Goal: Information Seeking & Learning: Learn about a topic

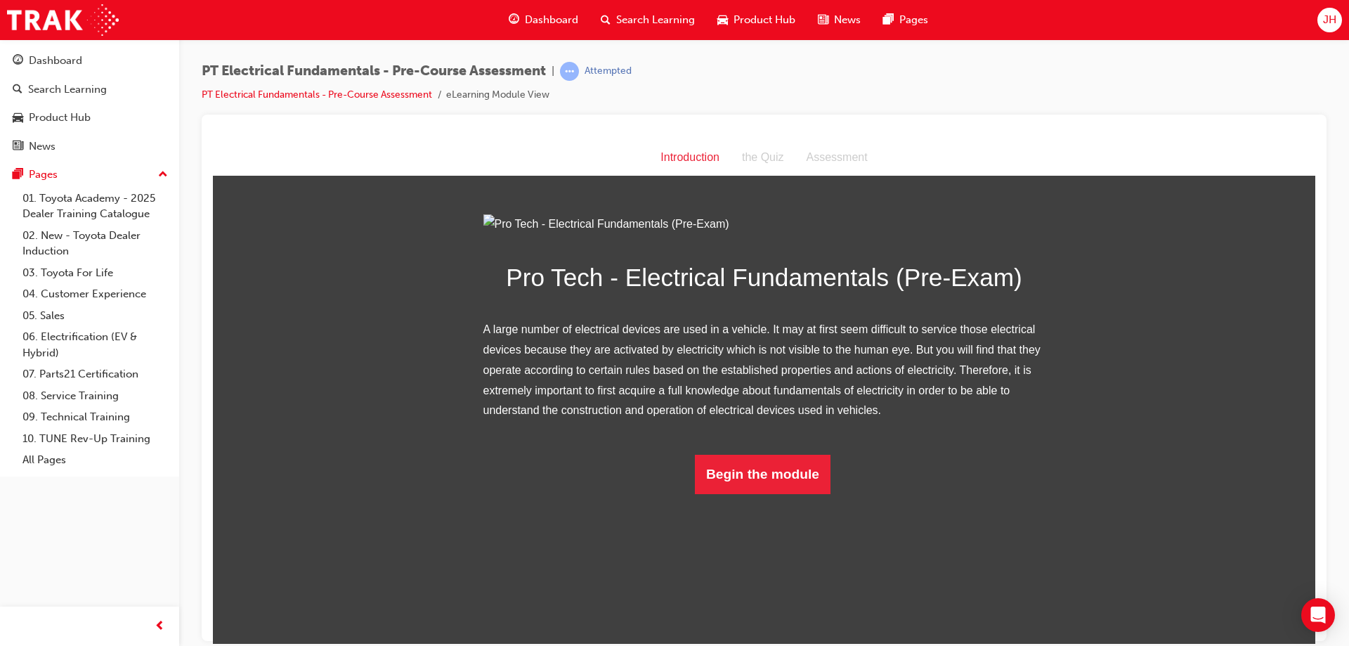
scroll to position [5, 0]
click at [773, 493] on button "Begin the module" at bounding box center [763, 473] width 136 height 39
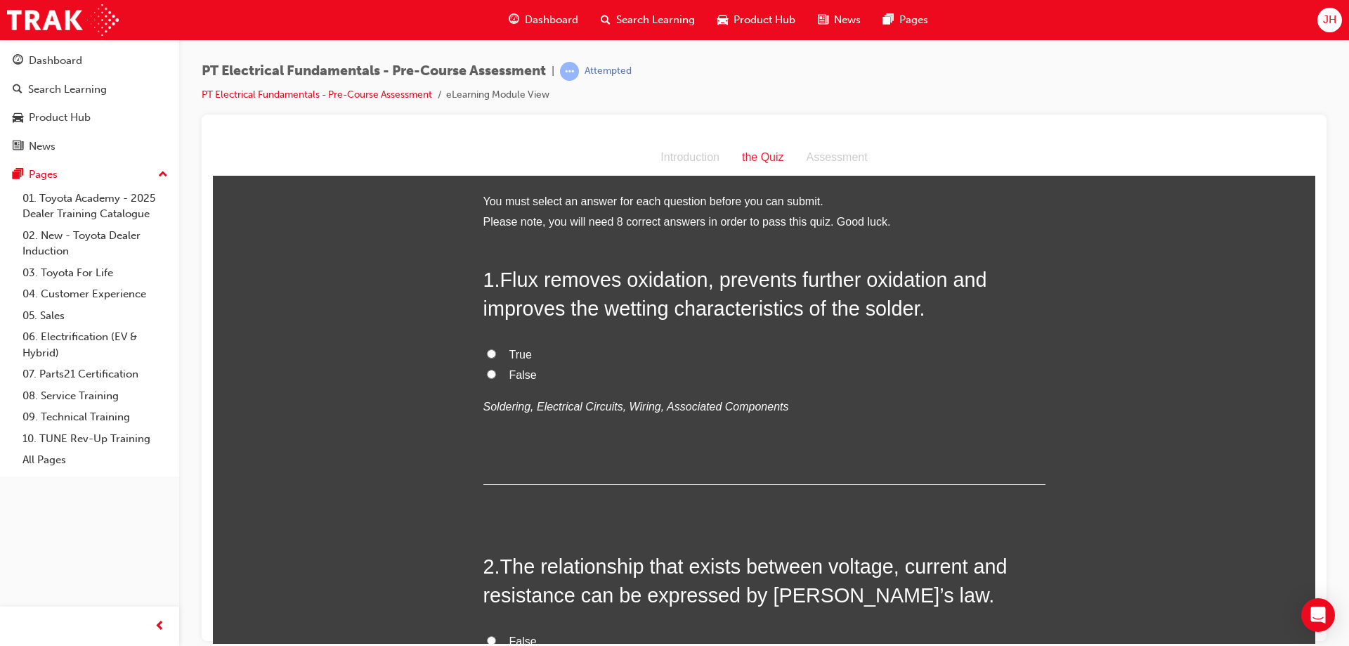
click at [488, 349] on input "True" at bounding box center [491, 353] width 9 height 9
radio input "true"
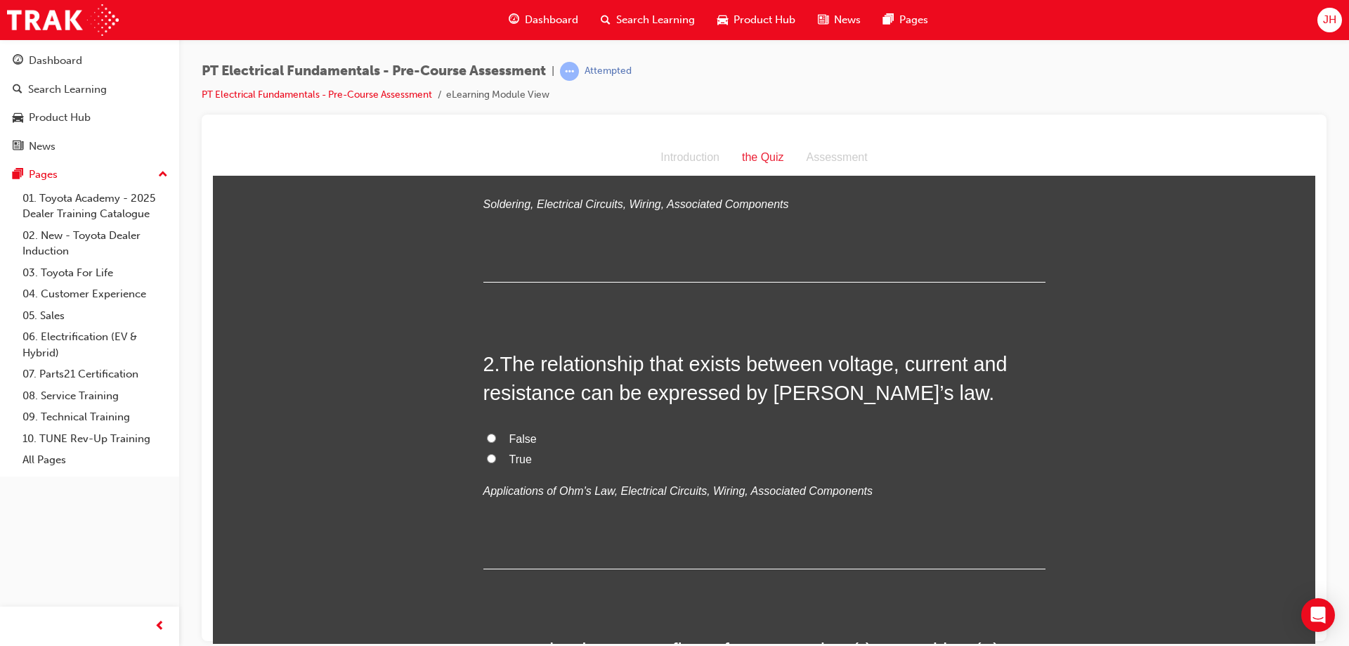
scroll to position [281, 0]
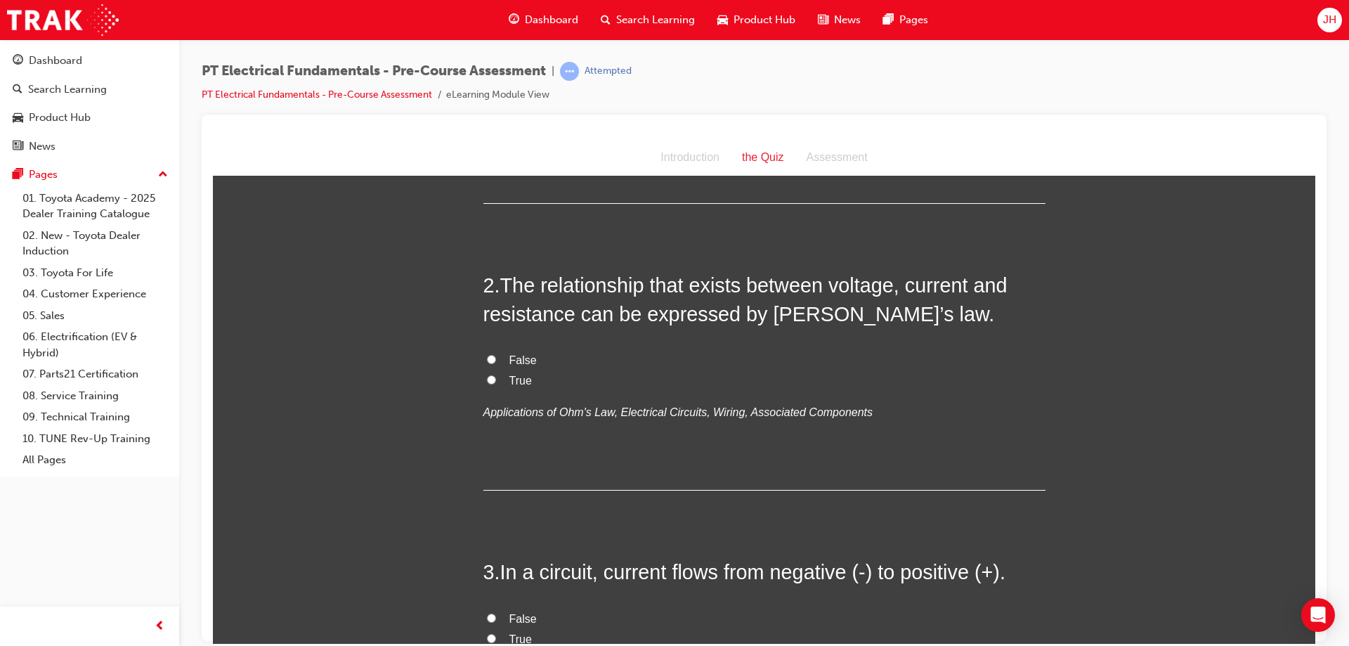
click at [489, 379] on input "True" at bounding box center [491, 379] width 9 height 9
radio input "true"
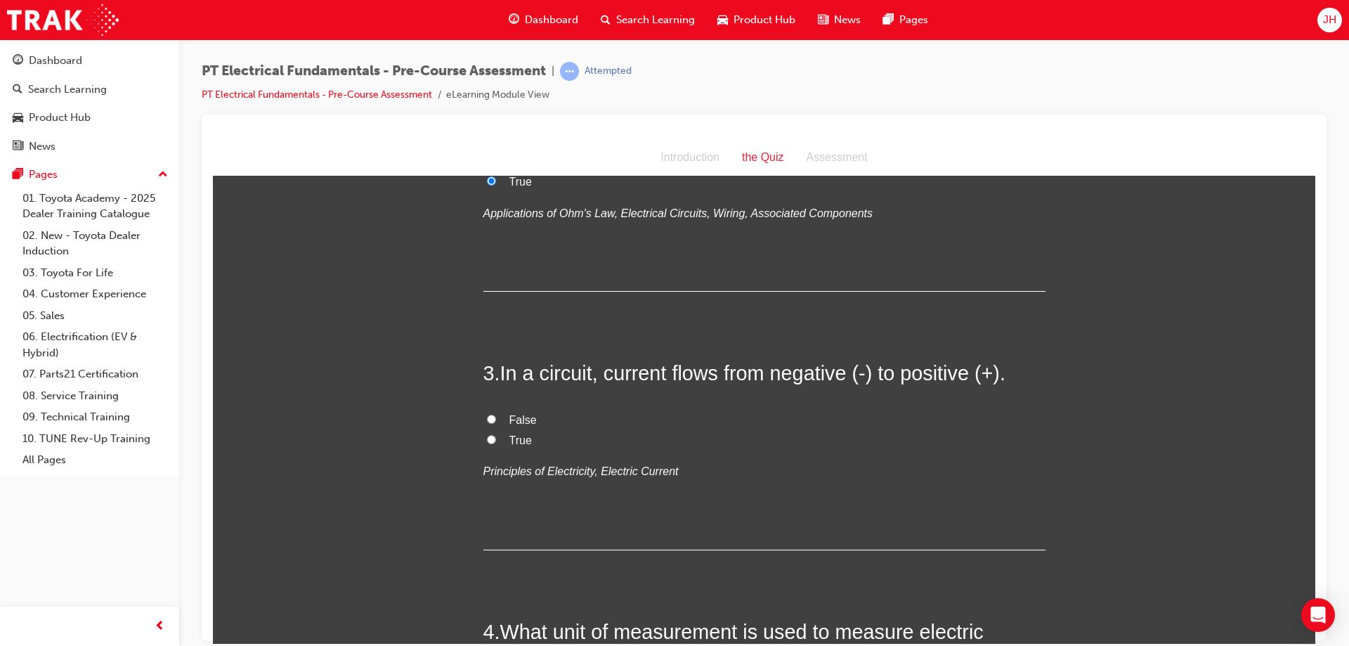
scroll to position [492, 0]
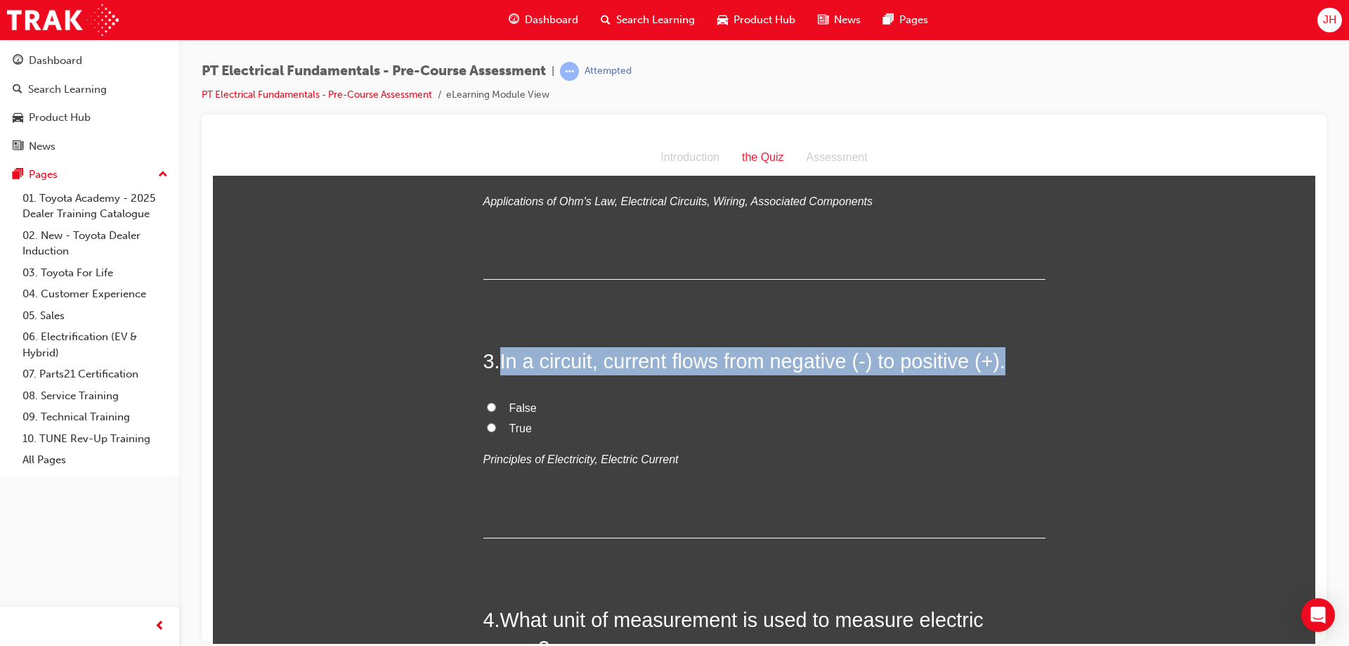
drag, startPoint x: 500, startPoint y: 361, endPoint x: 1007, endPoint y: 373, distance: 506.7
click at [1007, 373] on h2 "3 . In a circuit, current flows from negative (-) to positive (+)." at bounding box center [764, 360] width 562 height 28
copy span "In a circuit, current flows from negative (-) to positive (+)."
click at [490, 408] on input "False" at bounding box center [491, 406] width 9 height 9
radio input "true"
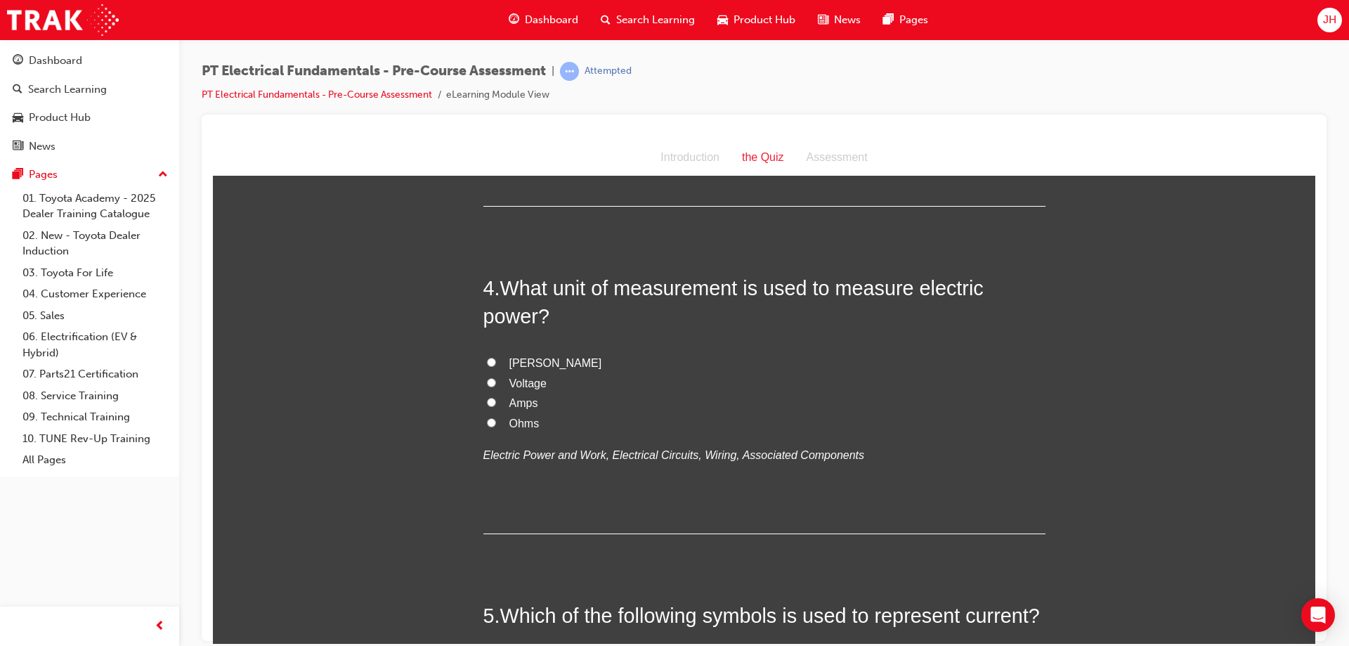
scroll to position [843, 0]
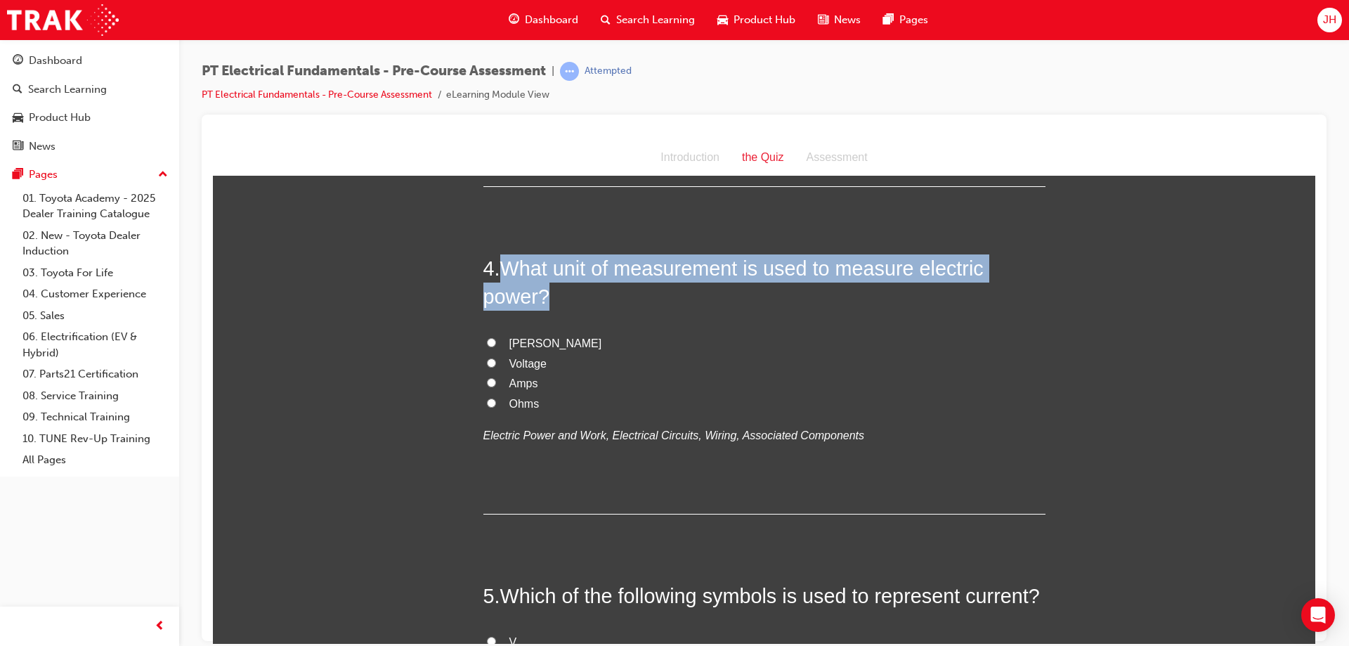
drag, startPoint x: 556, startPoint y: 299, endPoint x: 506, endPoint y: 279, distance: 54.5
click at [506, 279] on h2 "4 . What unit of measurement is used to measure electric power?" at bounding box center [764, 282] width 562 height 57
copy span "What unit of measurement is used to measure electric power?"
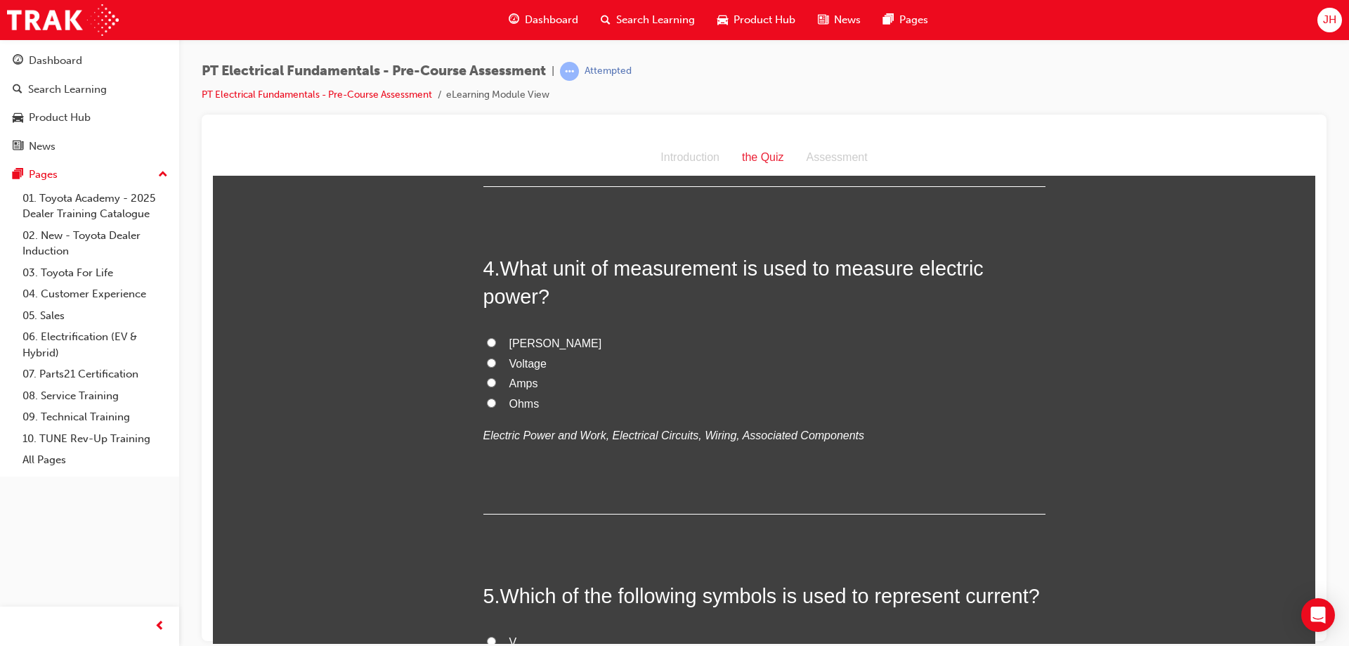
click at [483, 337] on label "[PERSON_NAME]" at bounding box center [764, 343] width 562 height 20
click at [487, 337] on input "[PERSON_NAME]" at bounding box center [491, 341] width 9 height 9
radio input "true"
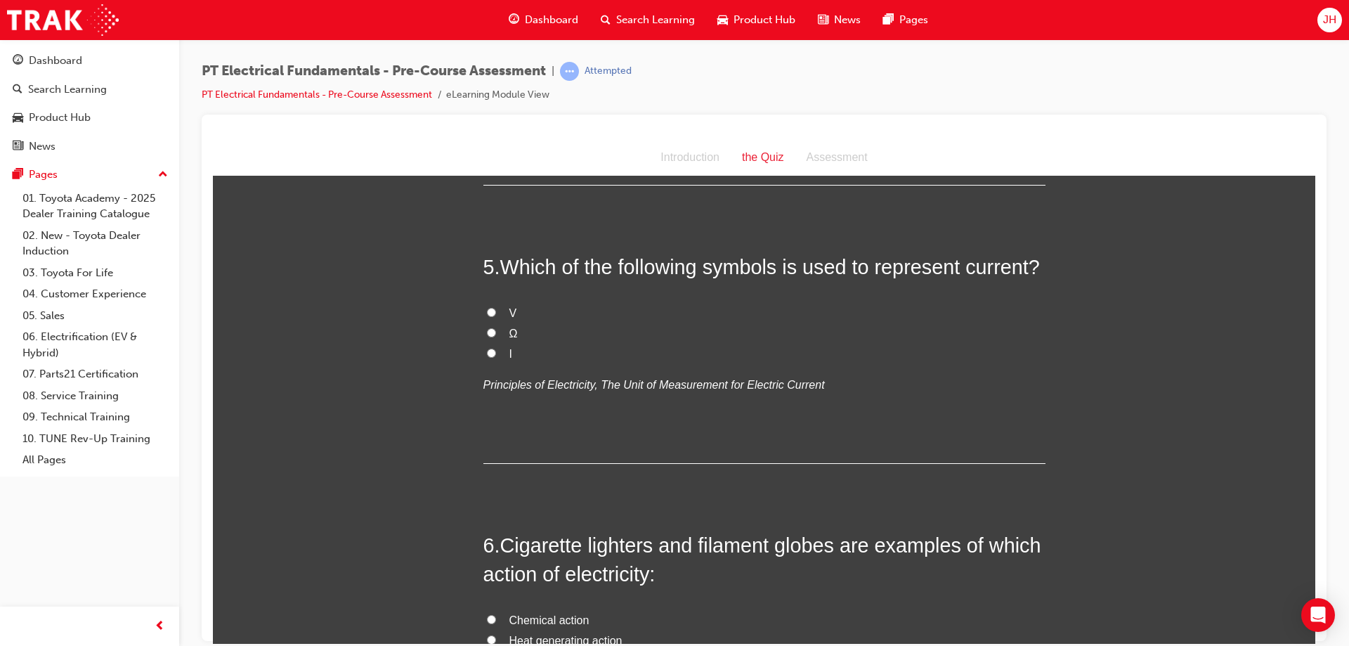
scroll to position [1194, 0]
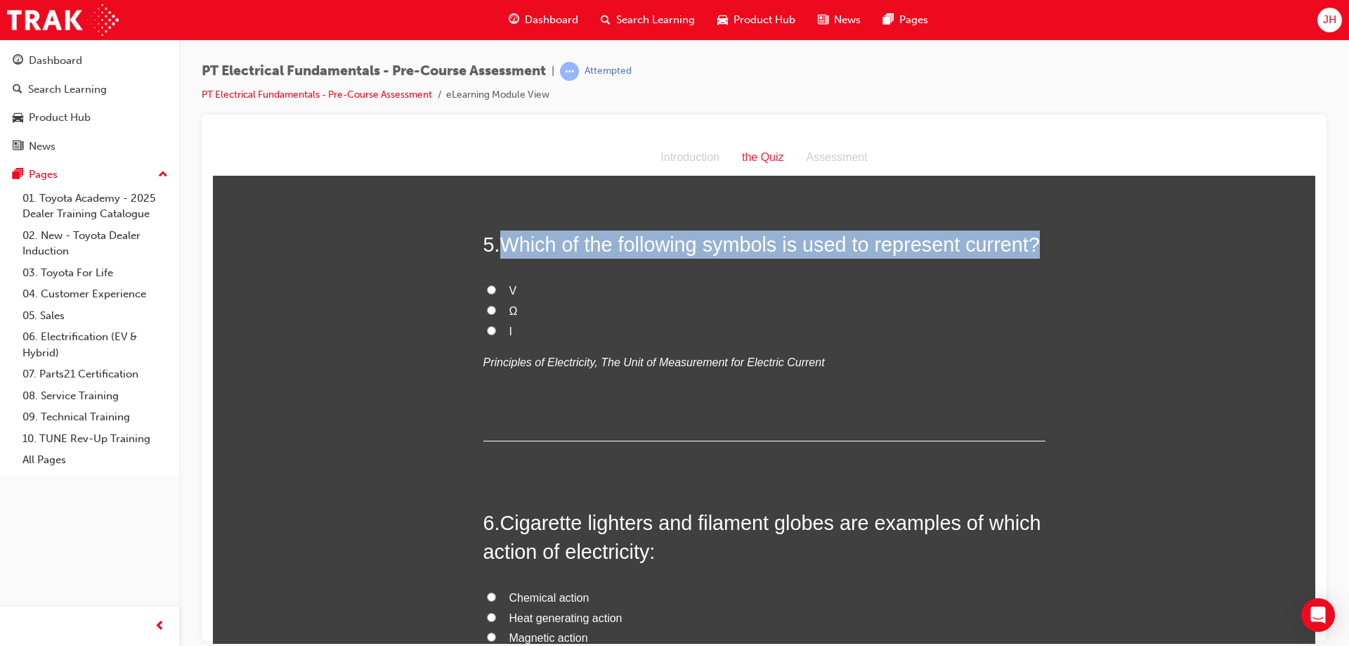
drag, startPoint x: 1034, startPoint y: 244, endPoint x: 499, endPoint y: 247, distance: 535.4
click at [500, 247] on span "Which of the following symbols is used to represent current?" at bounding box center [770, 244] width 540 height 22
copy span "Which of the following symbols is used to represent current?"
click at [490, 330] on input "I" at bounding box center [491, 329] width 9 height 9
radio input "true"
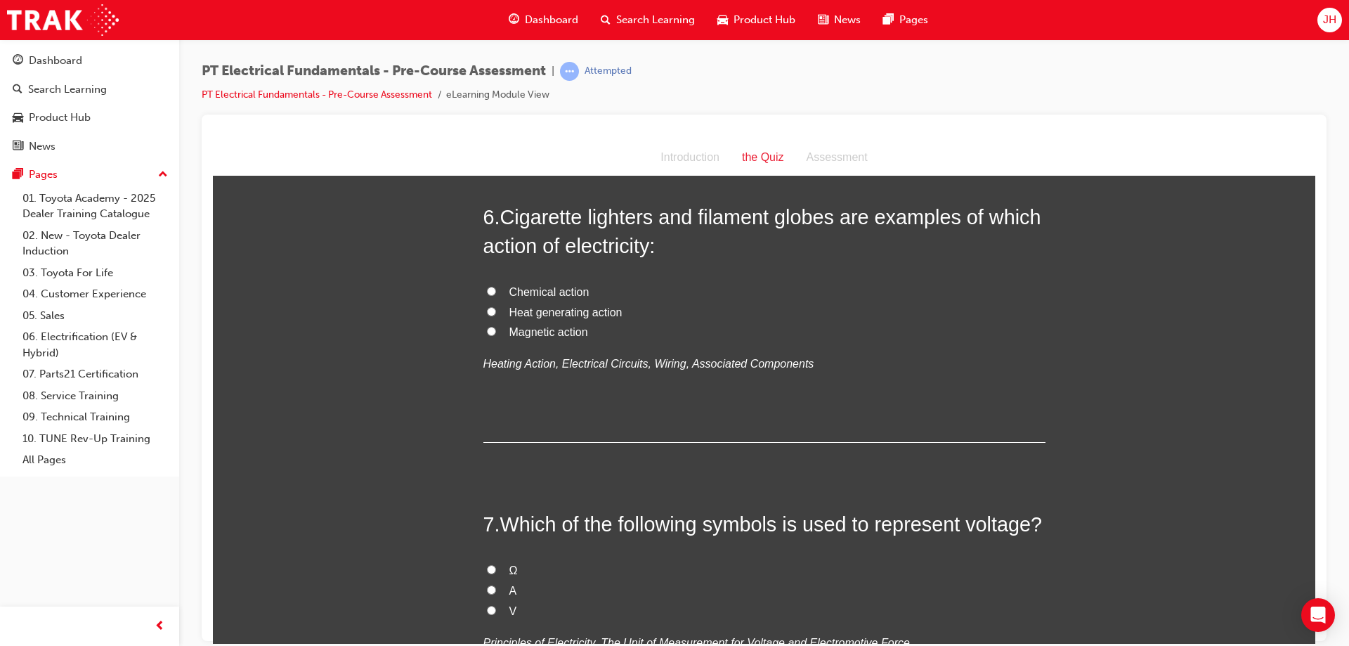
scroll to position [1476, 0]
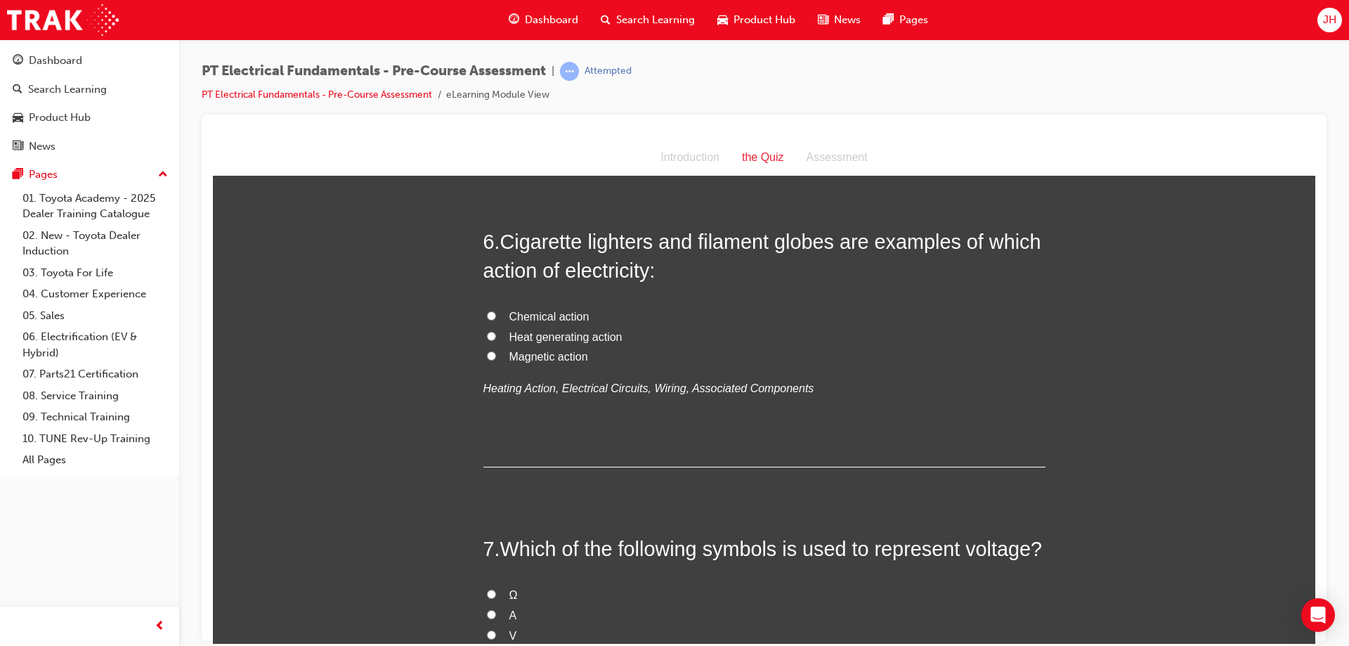
click at [487, 339] on input "Heat generating action" at bounding box center [491, 335] width 9 height 9
radio input "true"
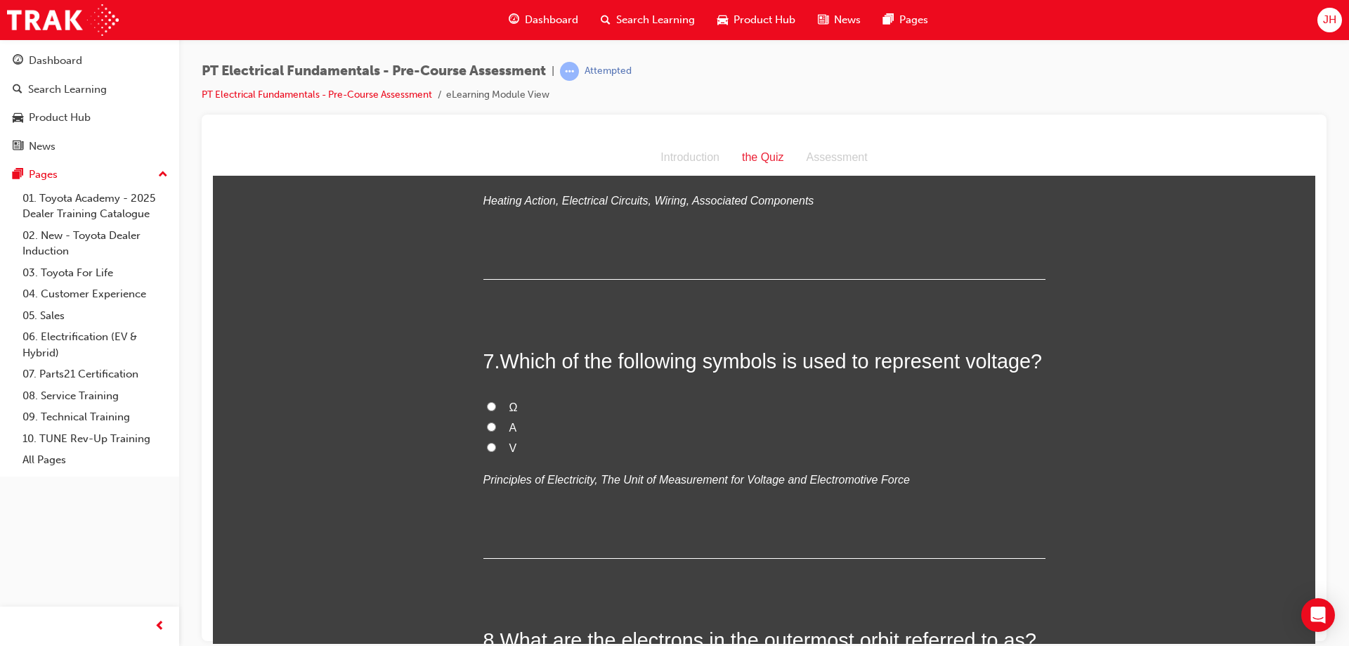
scroll to position [1686, 0]
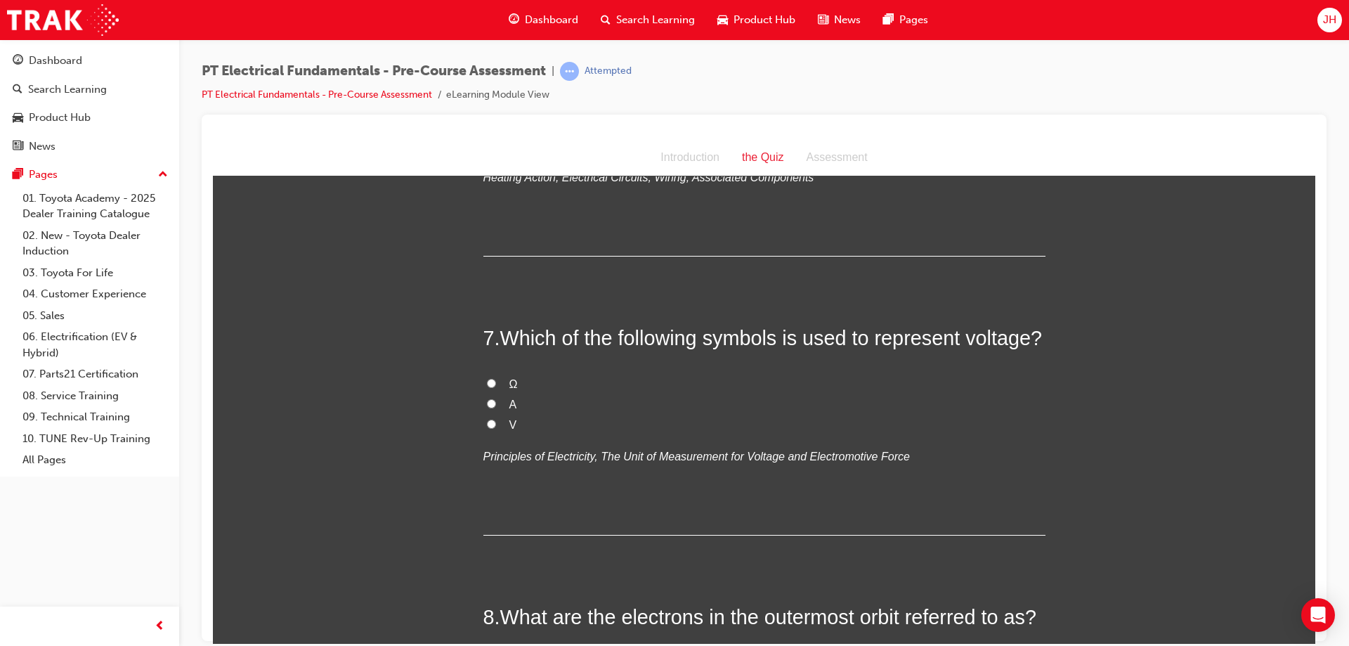
click at [487, 424] on input "V" at bounding box center [491, 423] width 9 height 9
radio input "true"
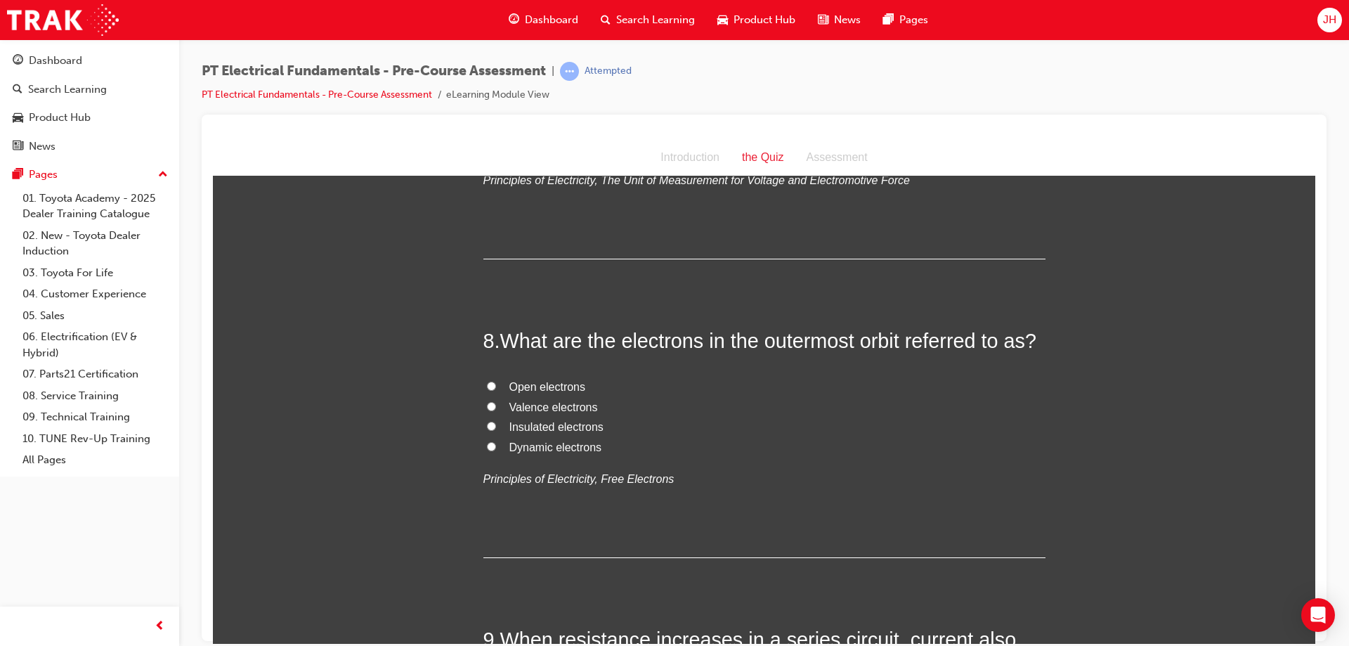
scroll to position [1967, 0]
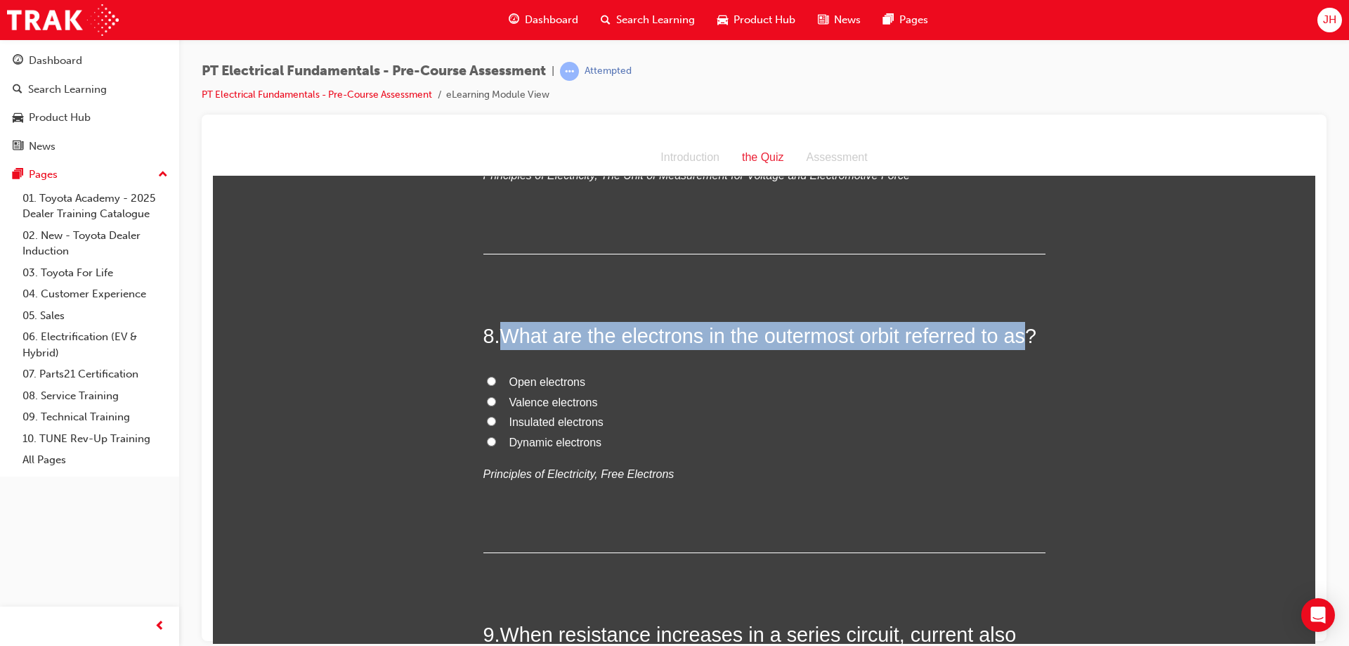
drag, startPoint x: 502, startPoint y: 339, endPoint x: 1033, endPoint y: 339, distance: 531.2
click at [1033, 339] on span "What are the electrons in the outermost orbit referred to as?" at bounding box center [768, 335] width 537 height 22
copy span "What are the electrons in the outermost orbit referred to as"
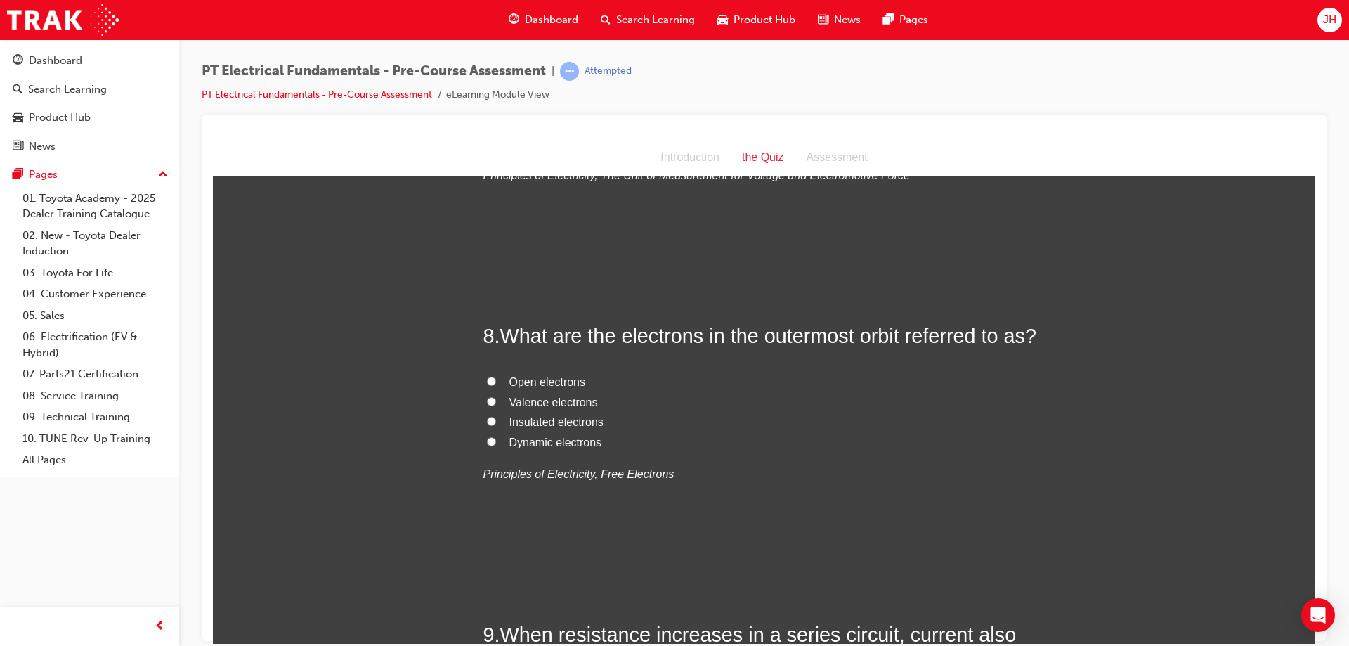
click at [528, 398] on span "Valence electrons" at bounding box center [553, 402] width 89 height 12
click at [496, 398] on input "Valence electrons" at bounding box center [491, 400] width 9 height 9
radio input "true"
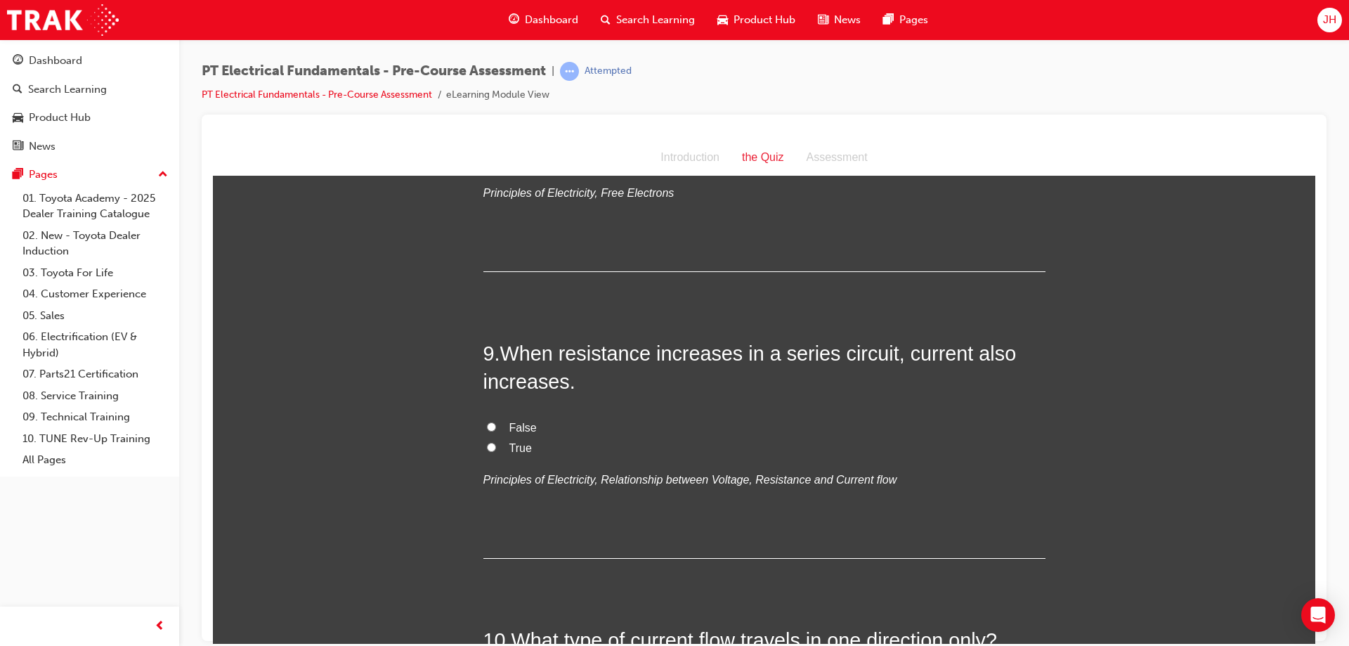
scroll to position [2319, 0]
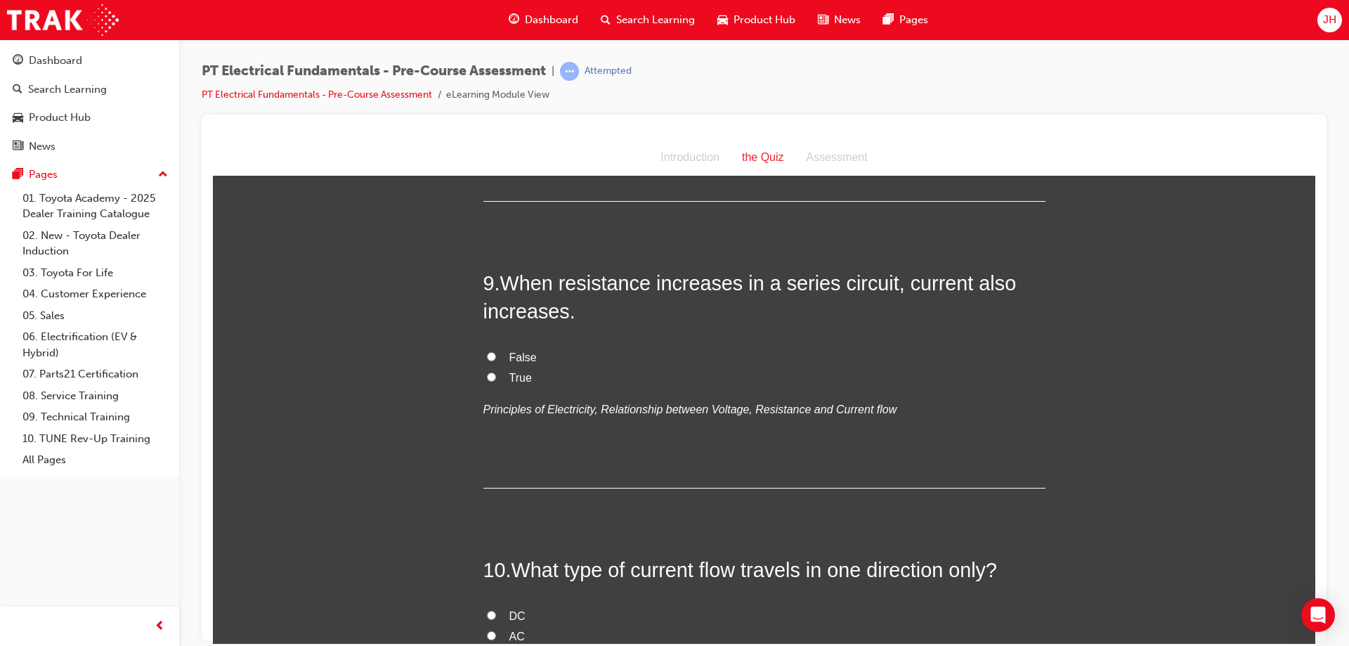
click at [488, 353] on input "False" at bounding box center [491, 355] width 9 height 9
radio input "true"
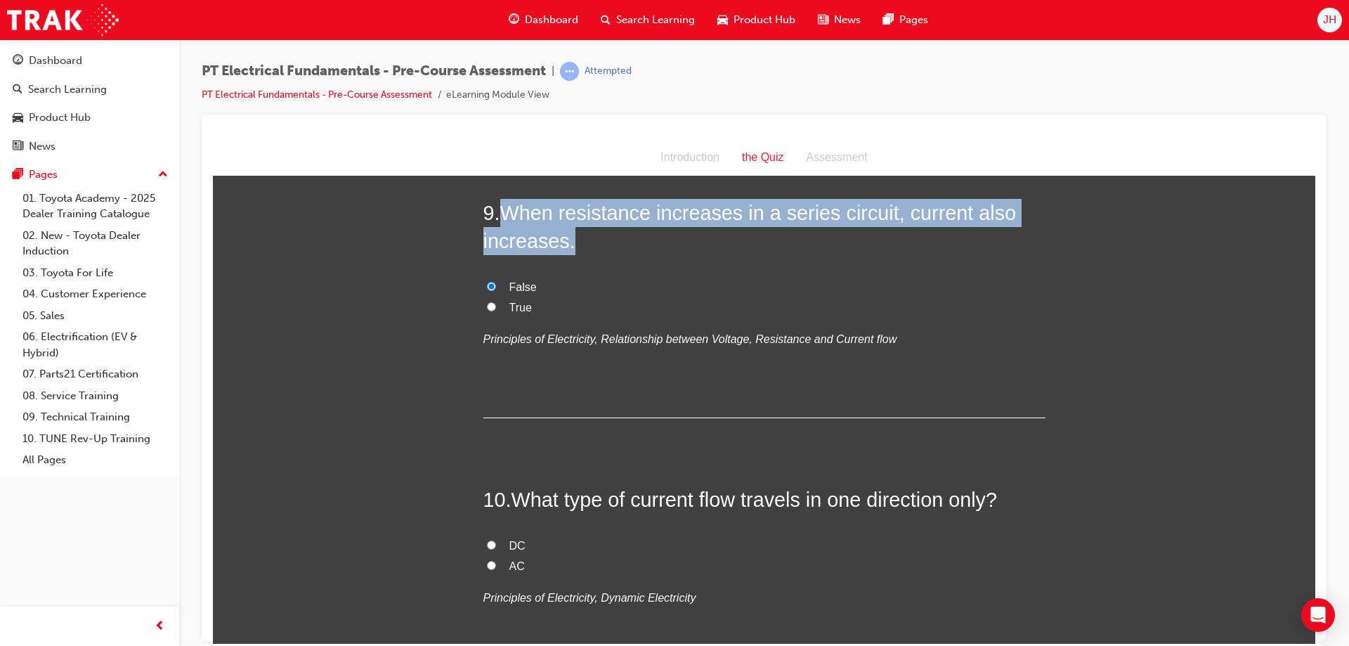
drag, startPoint x: 566, startPoint y: 240, endPoint x: 500, endPoint y: 211, distance: 72.1
click at [500, 211] on span "When resistance increases in a series circuit, current also increases." at bounding box center [749, 226] width 533 height 51
copy span "When resistance increases in a series circuit, current also increases."
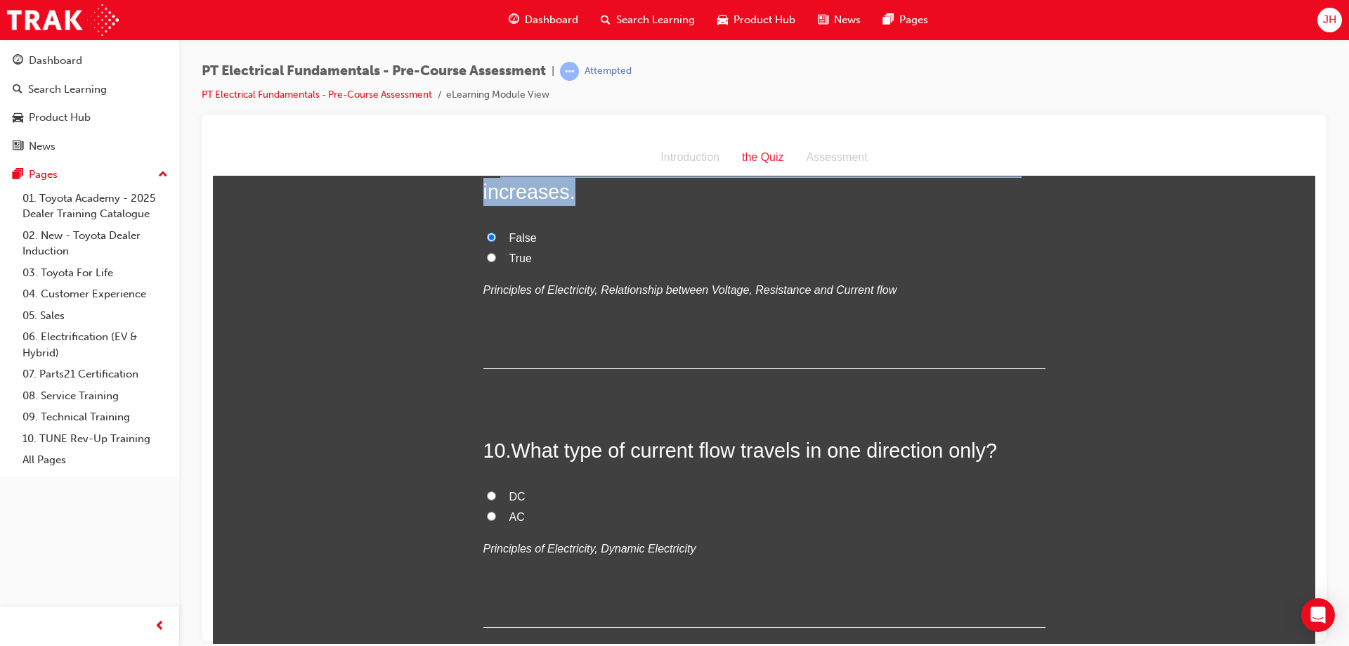
scroll to position [2528, 0]
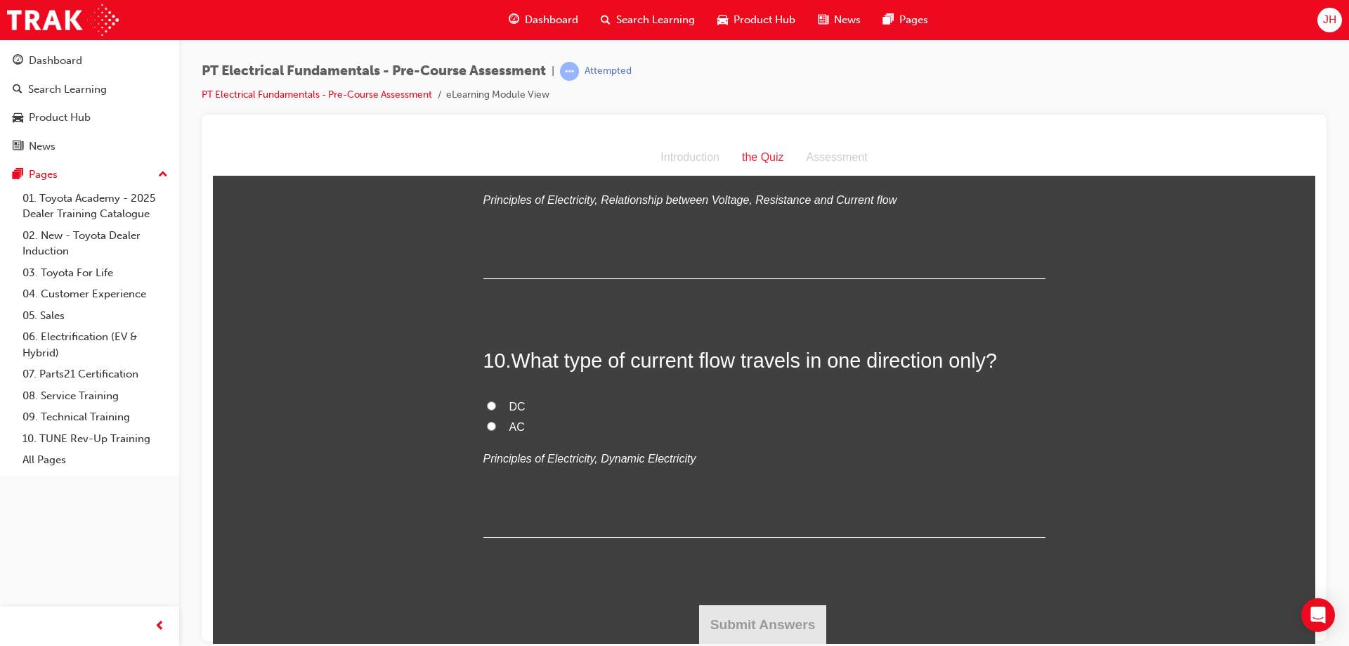
click at [490, 403] on input "DC" at bounding box center [491, 405] width 9 height 9
radio input "true"
click at [807, 613] on button "Submit Answers" at bounding box center [763, 623] width 128 height 39
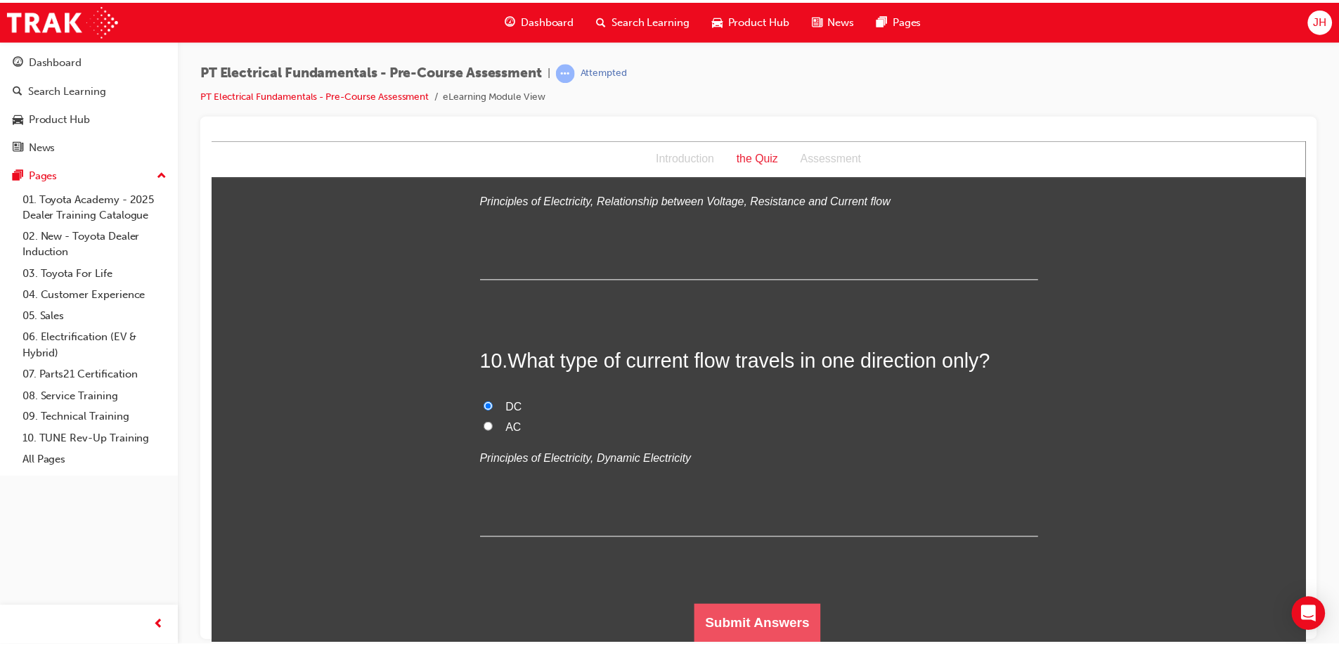
scroll to position [0, 0]
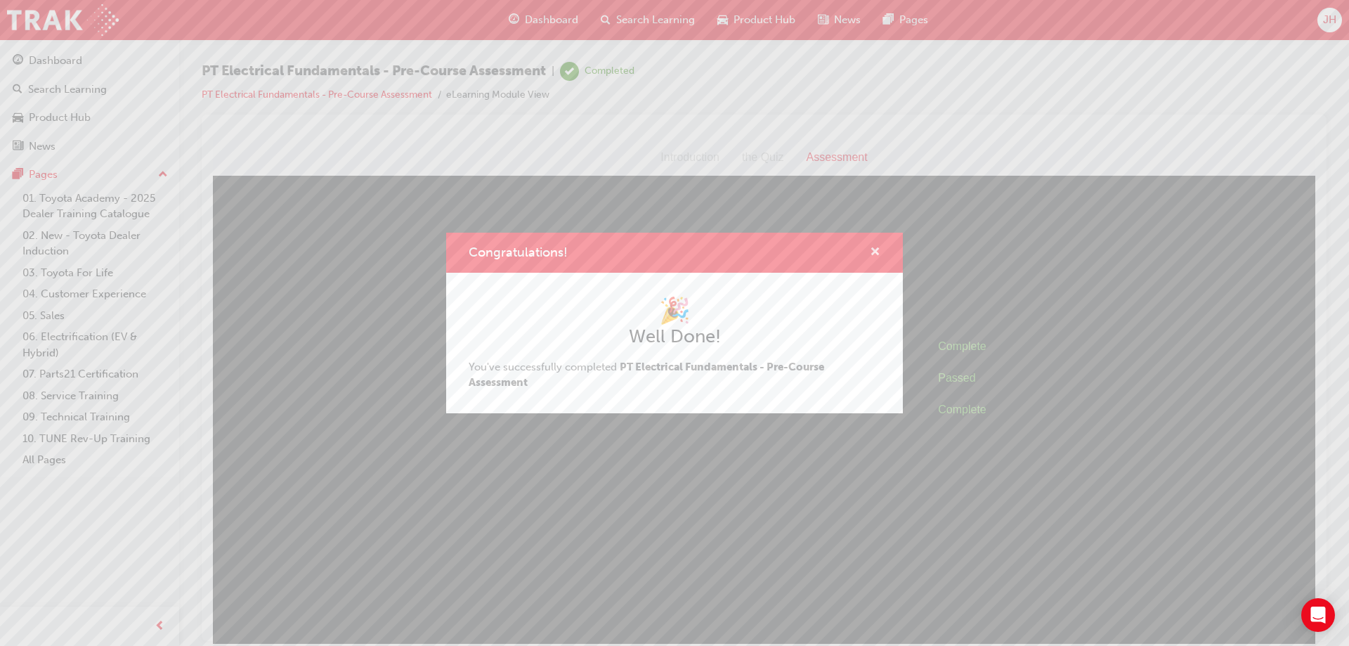
click at [874, 251] on span "cross-icon" at bounding box center [875, 253] width 11 height 13
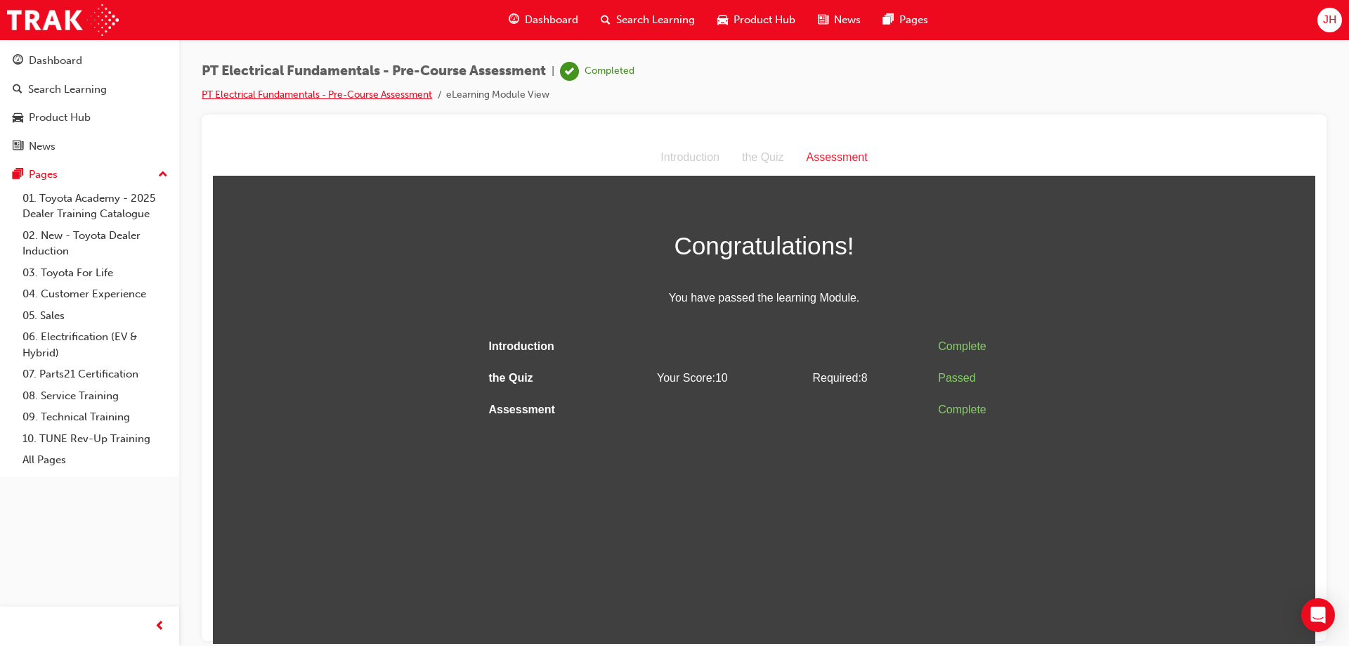
click at [336, 97] on link "PT Electrical Fundamentals - Pre-Course Assessment" at bounding box center [317, 95] width 230 height 12
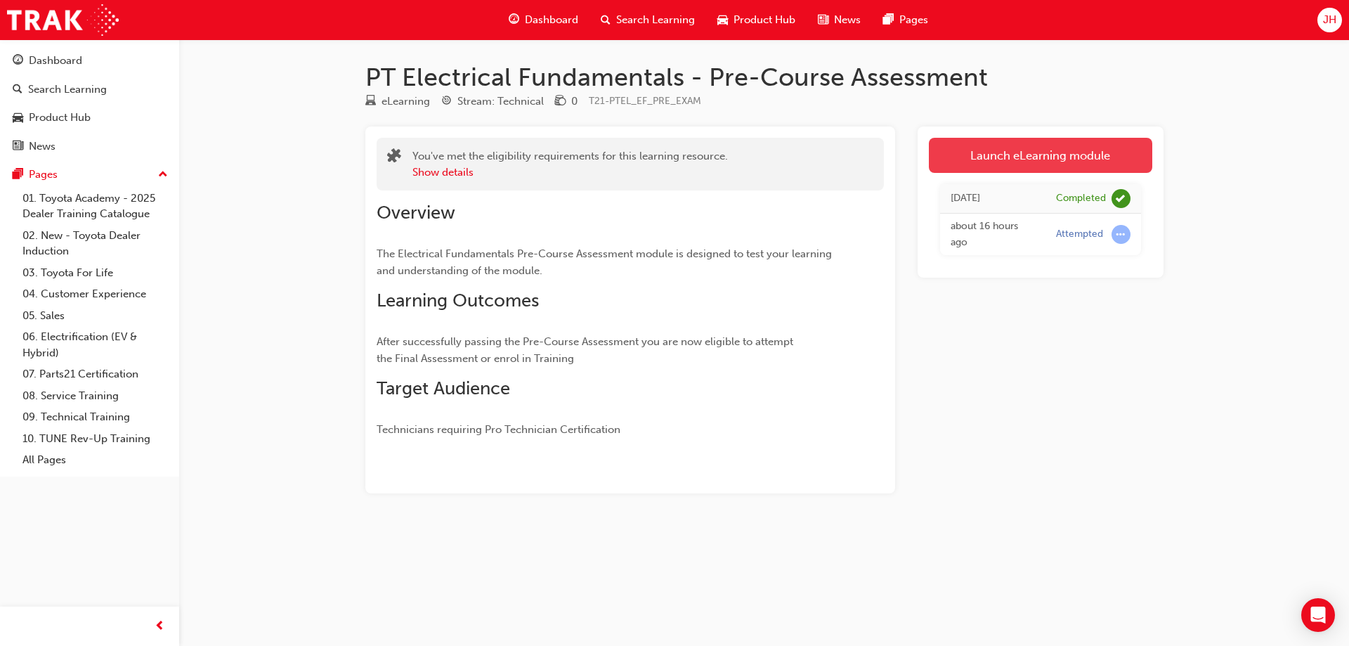
click at [987, 150] on link "Launch eLearning module" at bounding box center [1040, 155] width 223 height 35
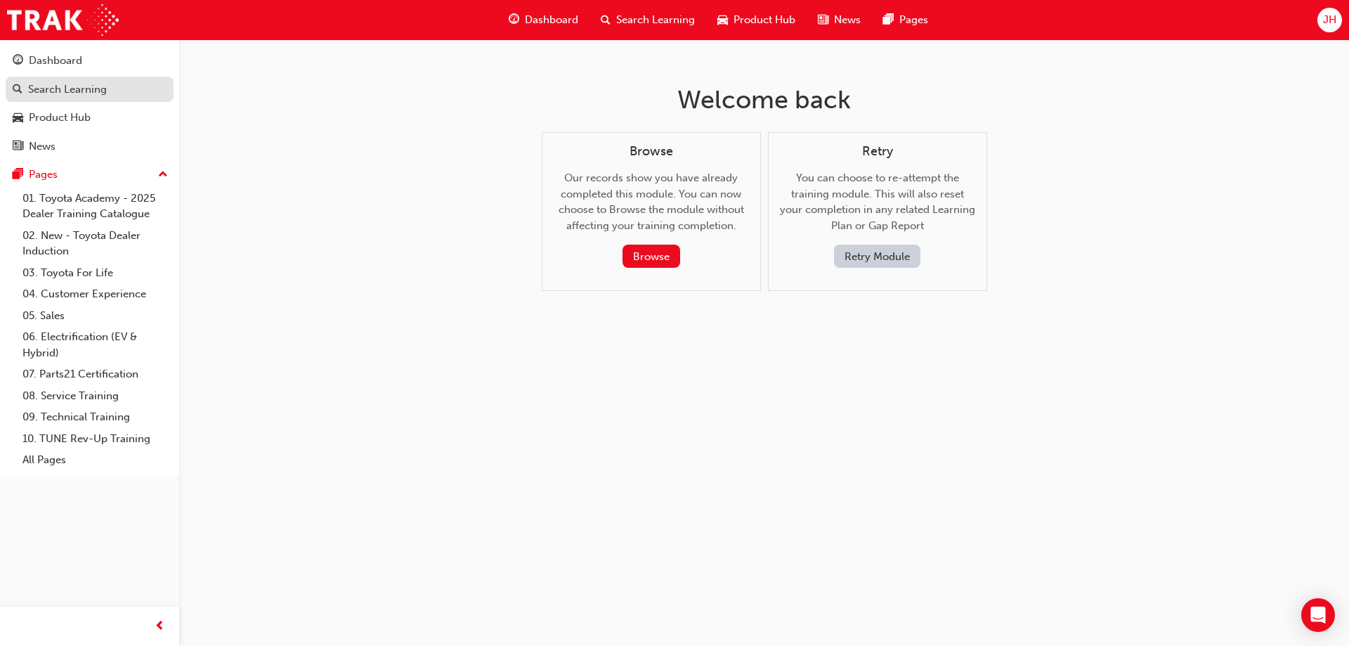
click at [88, 89] on div "Search Learning" at bounding box center [67, 90] width 79 height 16
